Goal: Transaction & Acquisition: Book appointment/travel/reservation

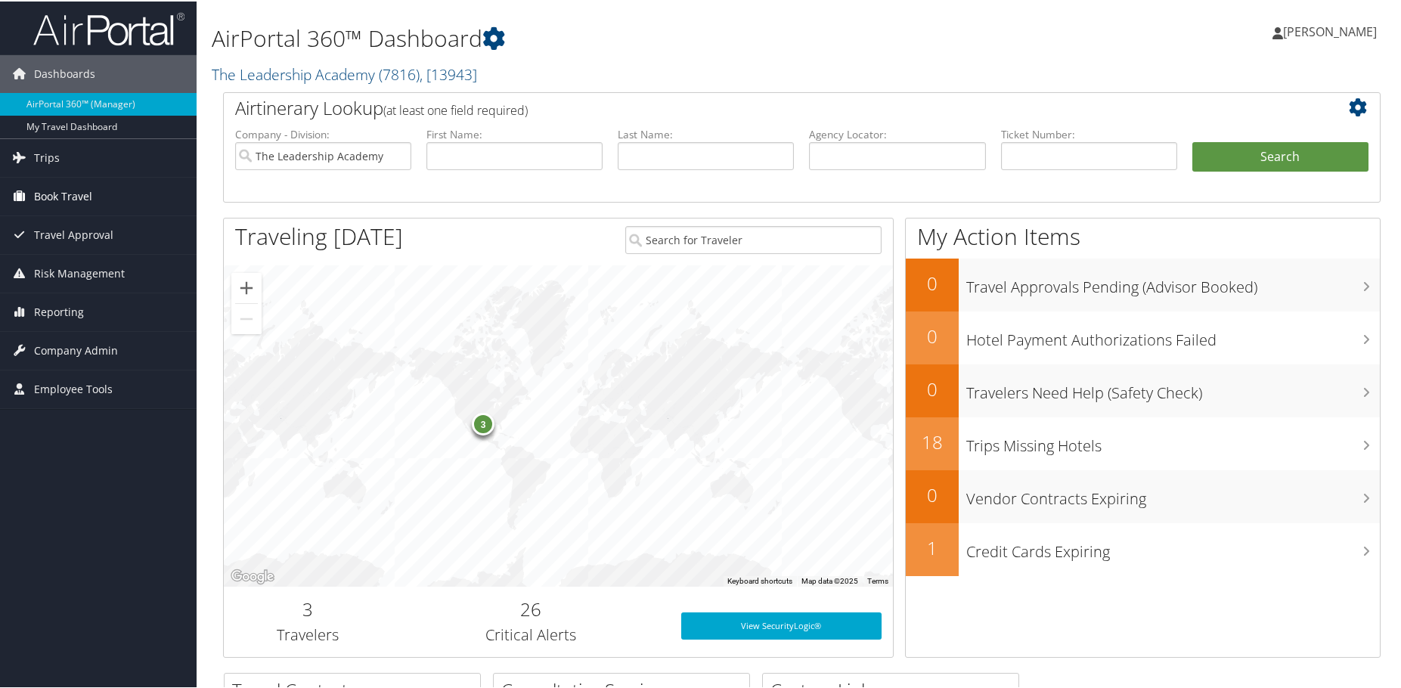
click at [104, 193] on link "Book Travel" at bounding box center [98, 195] width 197 height 38
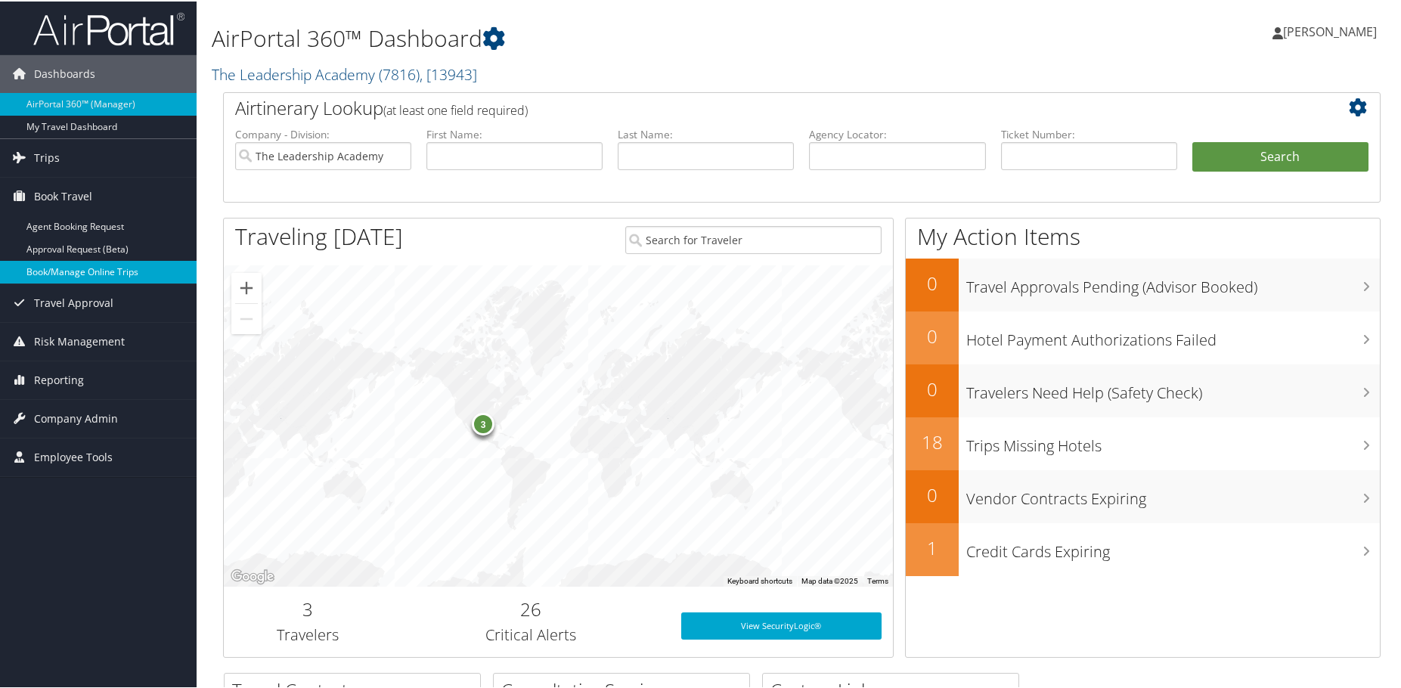
click at [107, 267] on link "Book/Manage Online Trips" at bounding box center [98, 270] width 197 height 23
click at [112, 271] on link "Book/Manage Online Trips" at bounding box center [98, 270] width 197 height 23
